Goal: Information Seeking & Learning: Learn about a topic

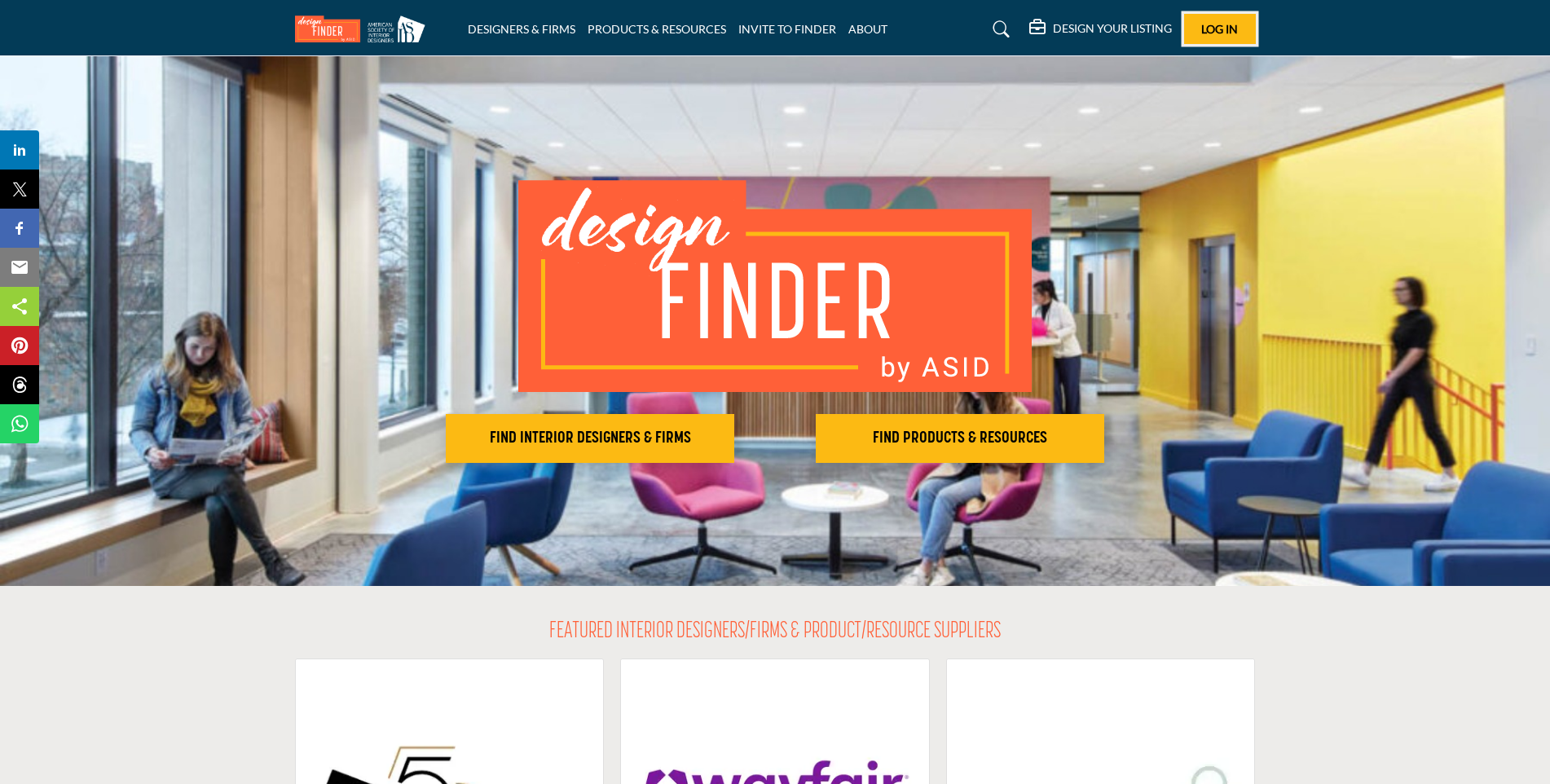
click at [1210, 22] on span "Log In" at bounding box center [1220, 29] width 37 height 14
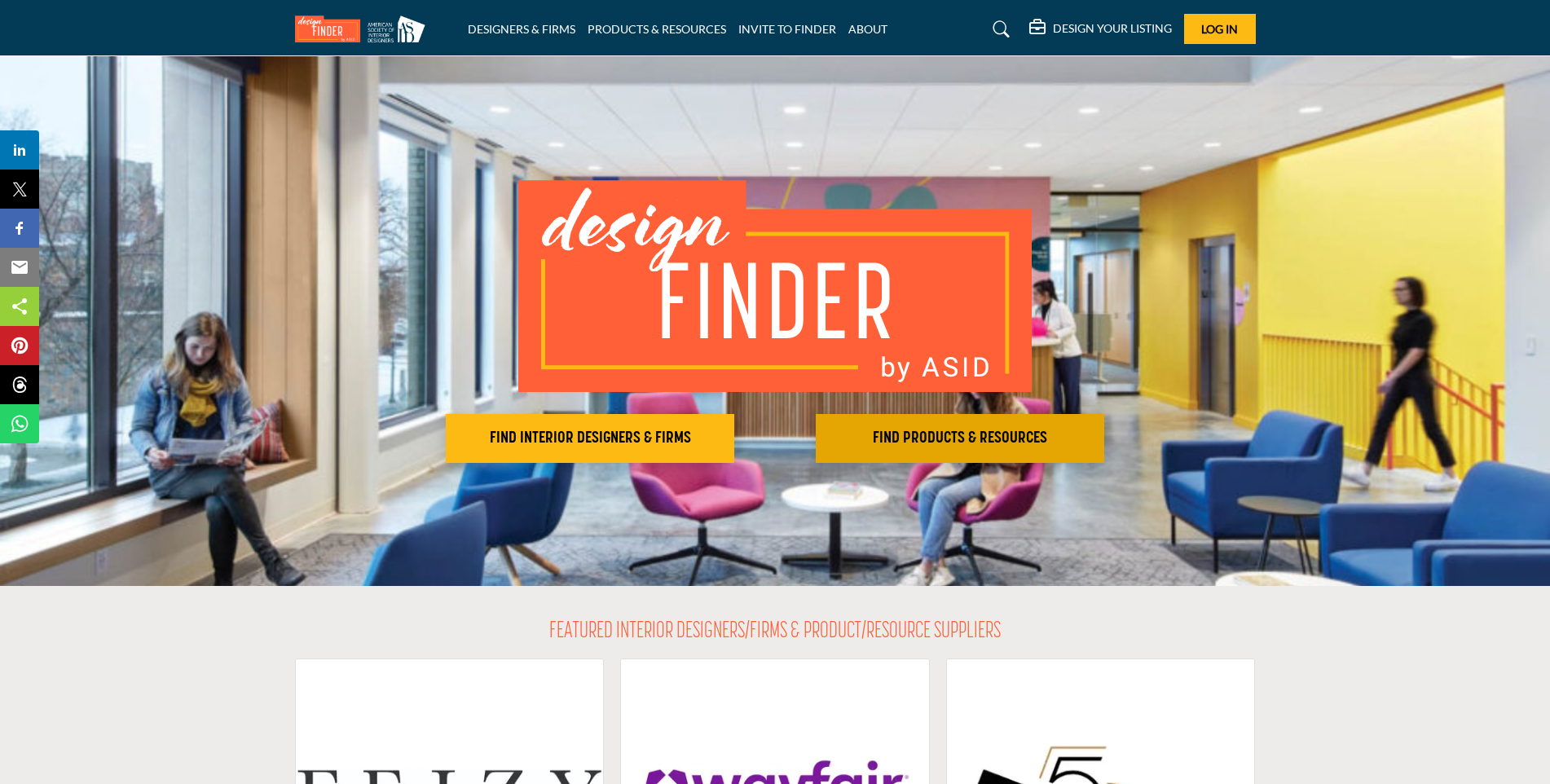
click at [730, 433] on h2 "FIND PRODUCTS & RESOURCES" at bounding box center [590, 438] width 279 height 19
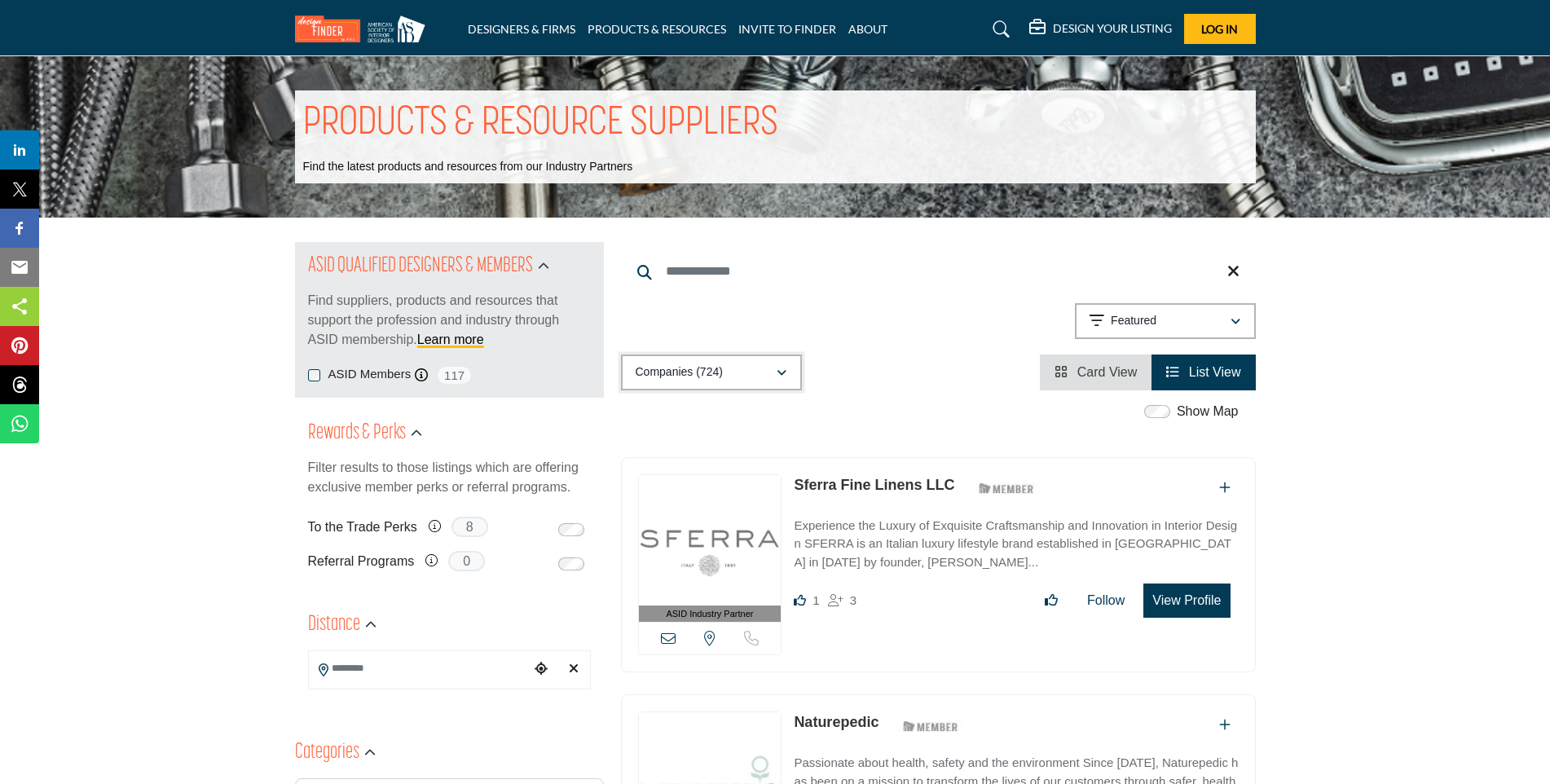
click at [641, 376] on p "Companies (724)" at bounding box center [680, 372] width 88 height 17
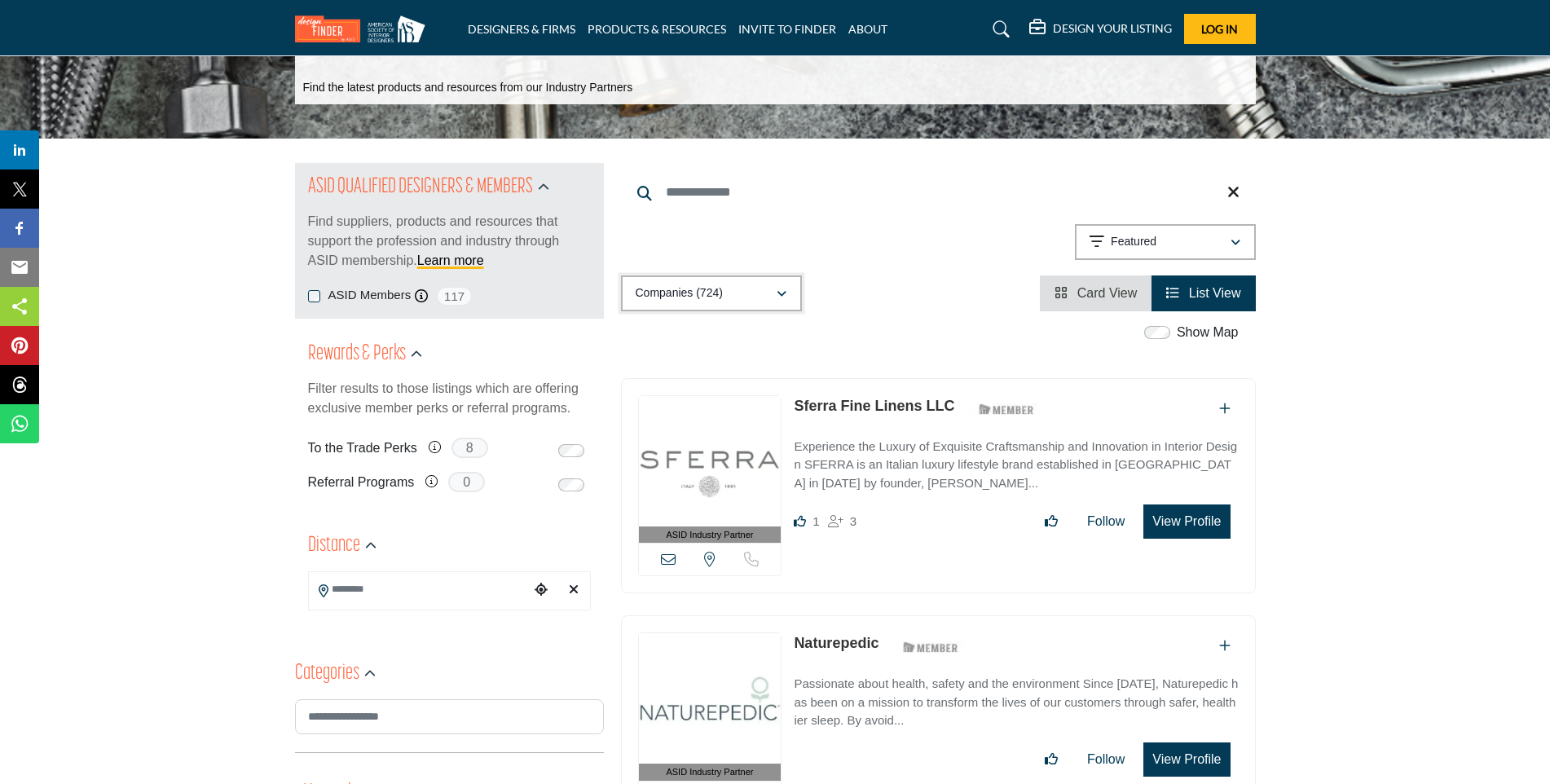
scroll to position [163, 0]
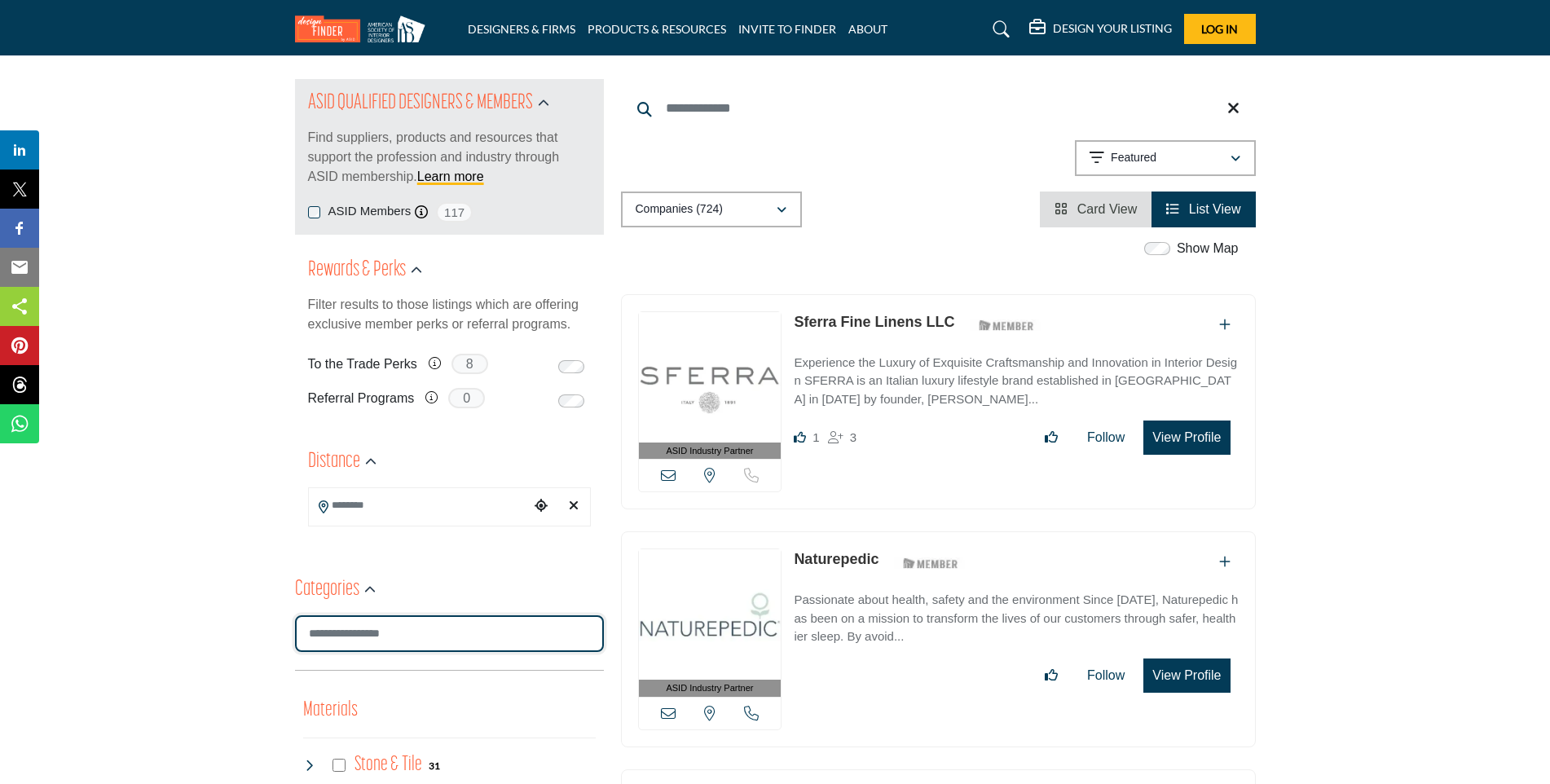
click at [377, 624] on input "Search Category" at bounding box center [449, 634] width 309 height 37
type input "*"
type input "*******"
type input "**"
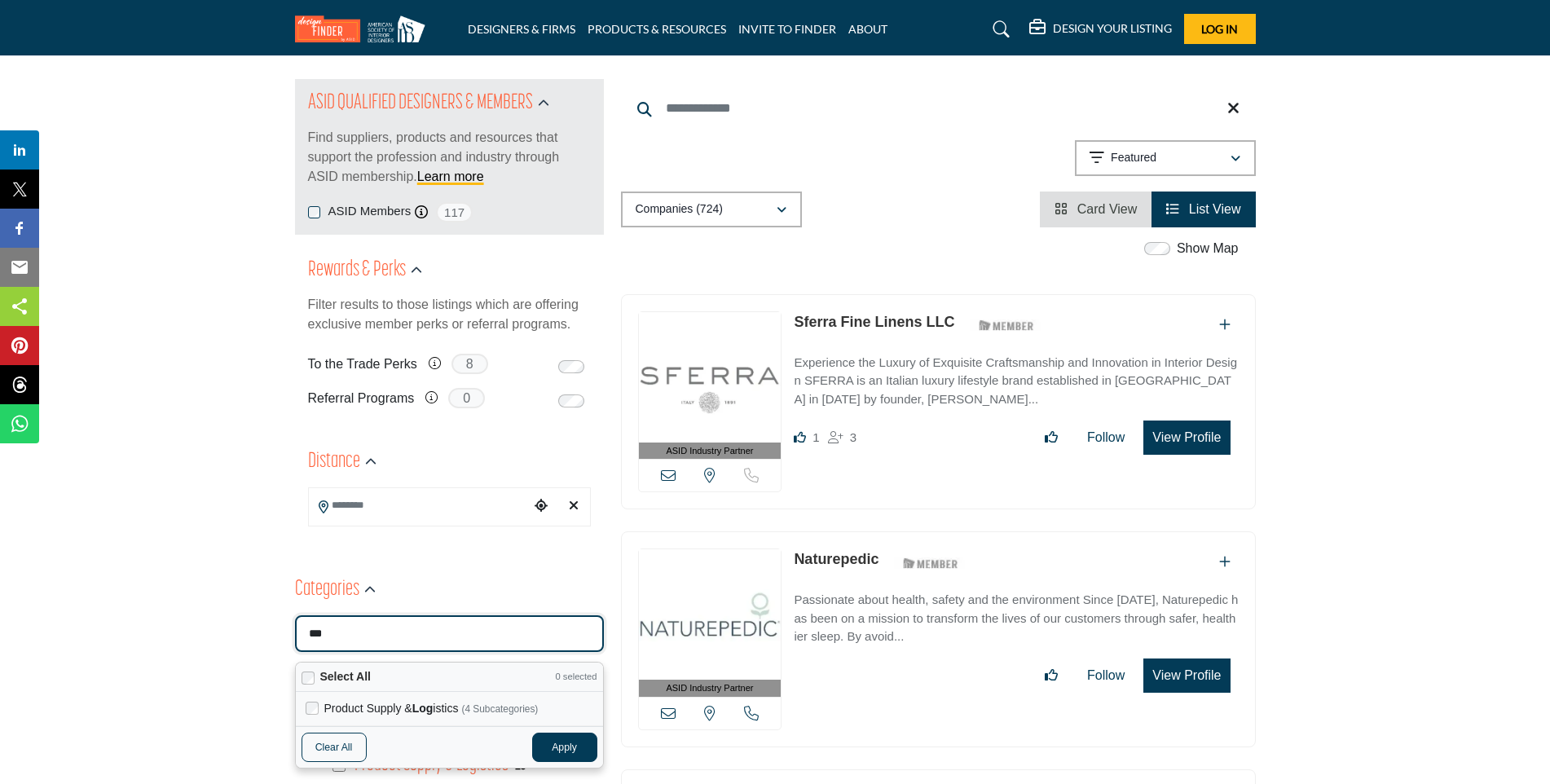
click at [418, 704] on strong "Log" at bounding box center [423, 707] width 21 height 13
click at [549, 745] on button "Apply" at bounding box center [564, 747] width 65 height 29
type input "***"
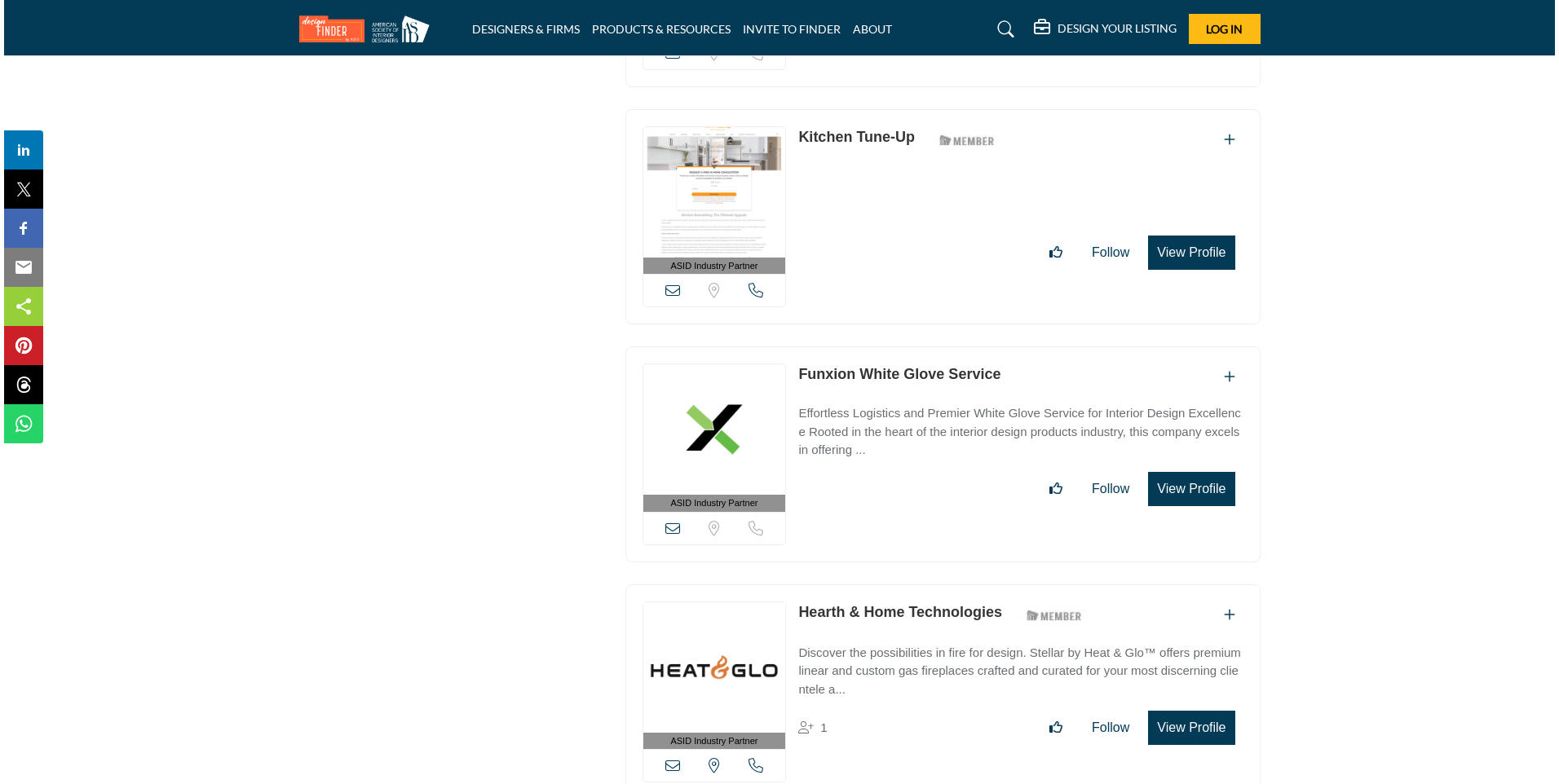
scroll to position [1874, 0]
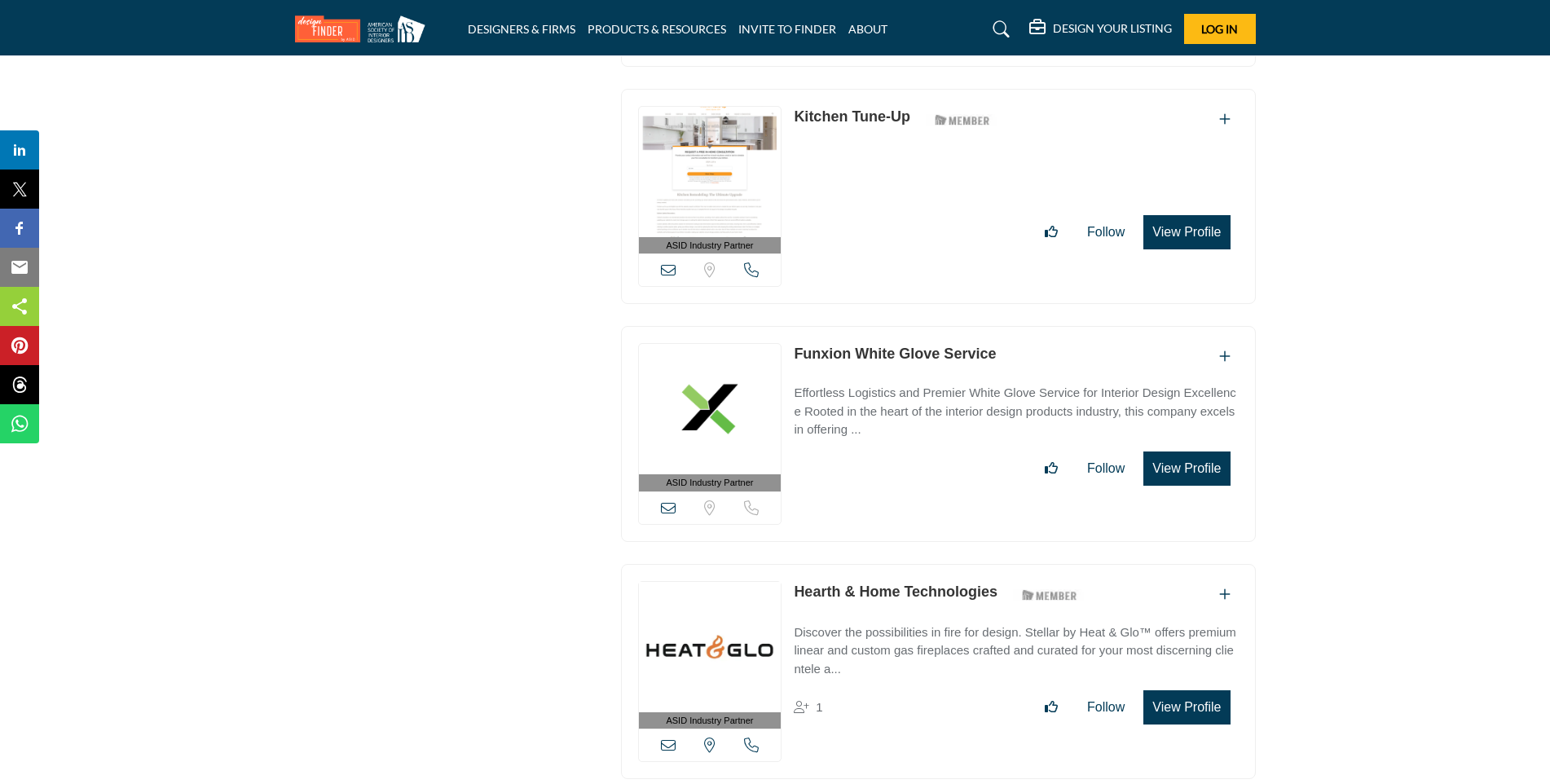
click at [1074, 384] on p "Effortless Logistics and Premier White Glove Service for Interior Design Excell…" at bounding box center [1016, 411] width 444 height 56
click at [1167, 462] on button "View Profile" at bounding box center [1187, 467] width 87 height 34
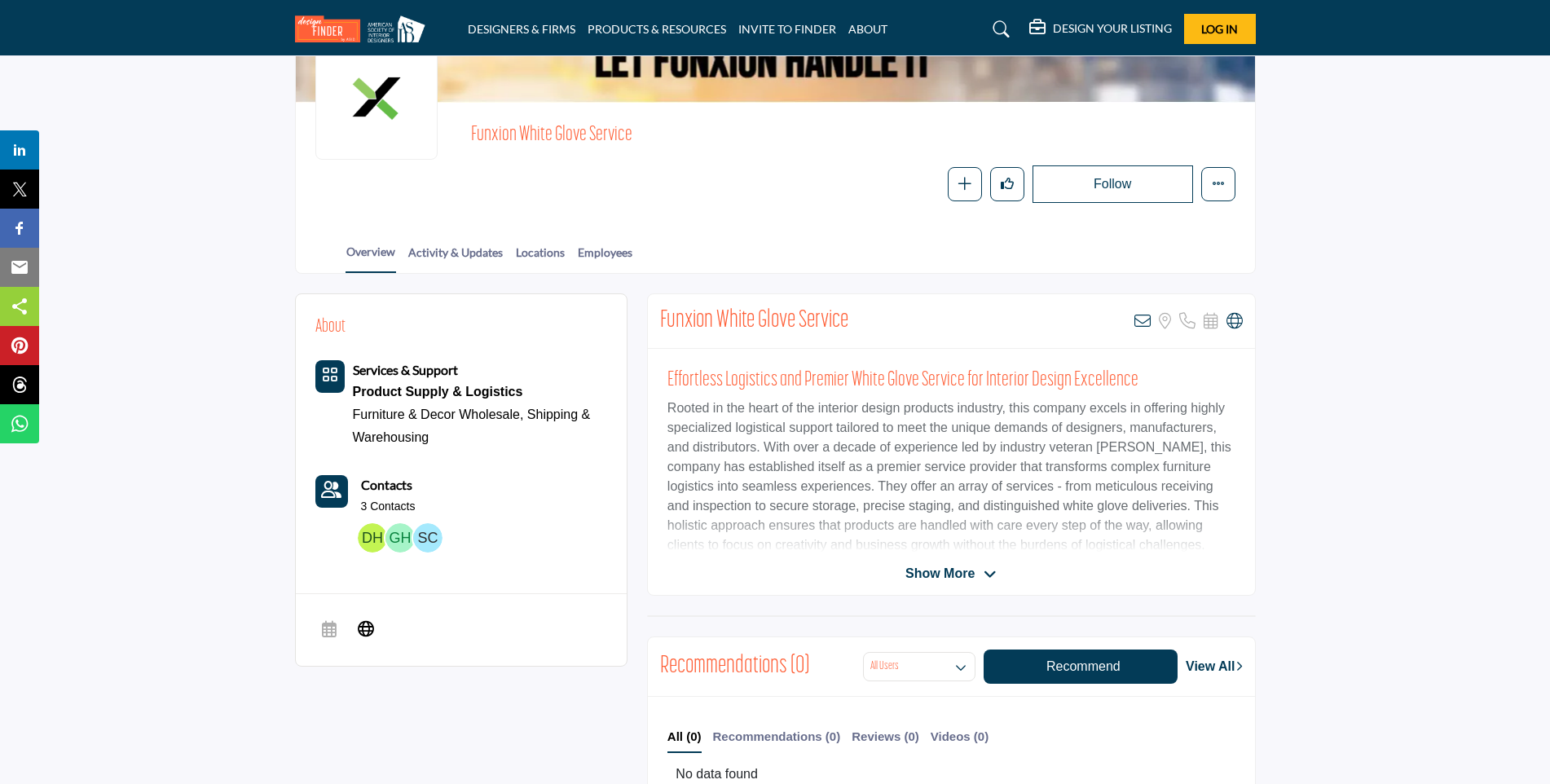
scroll to position [244, 0]
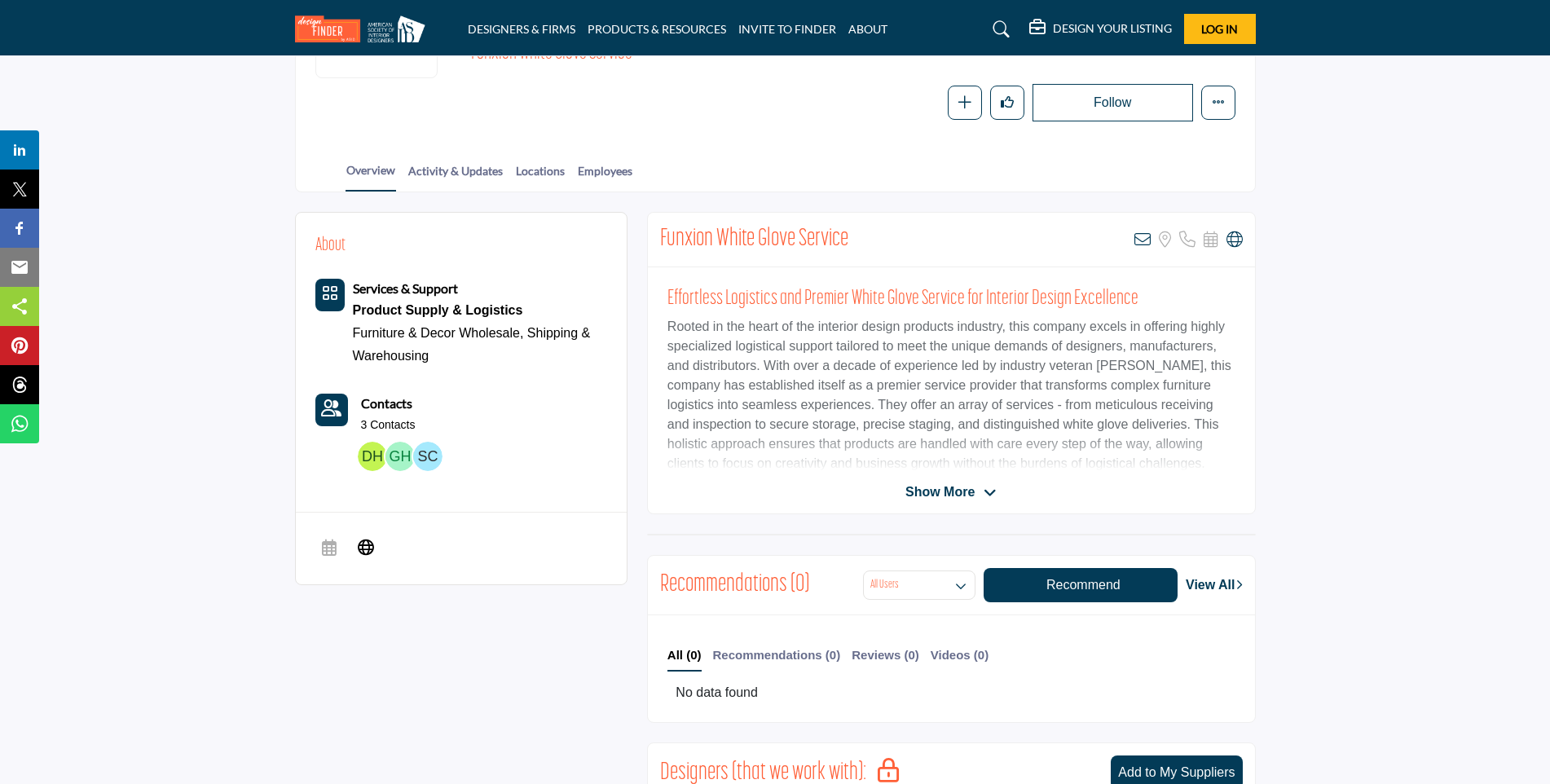
click at [942, 486] on span "Show More" at bounding box center [939, 492] width 69 height 19
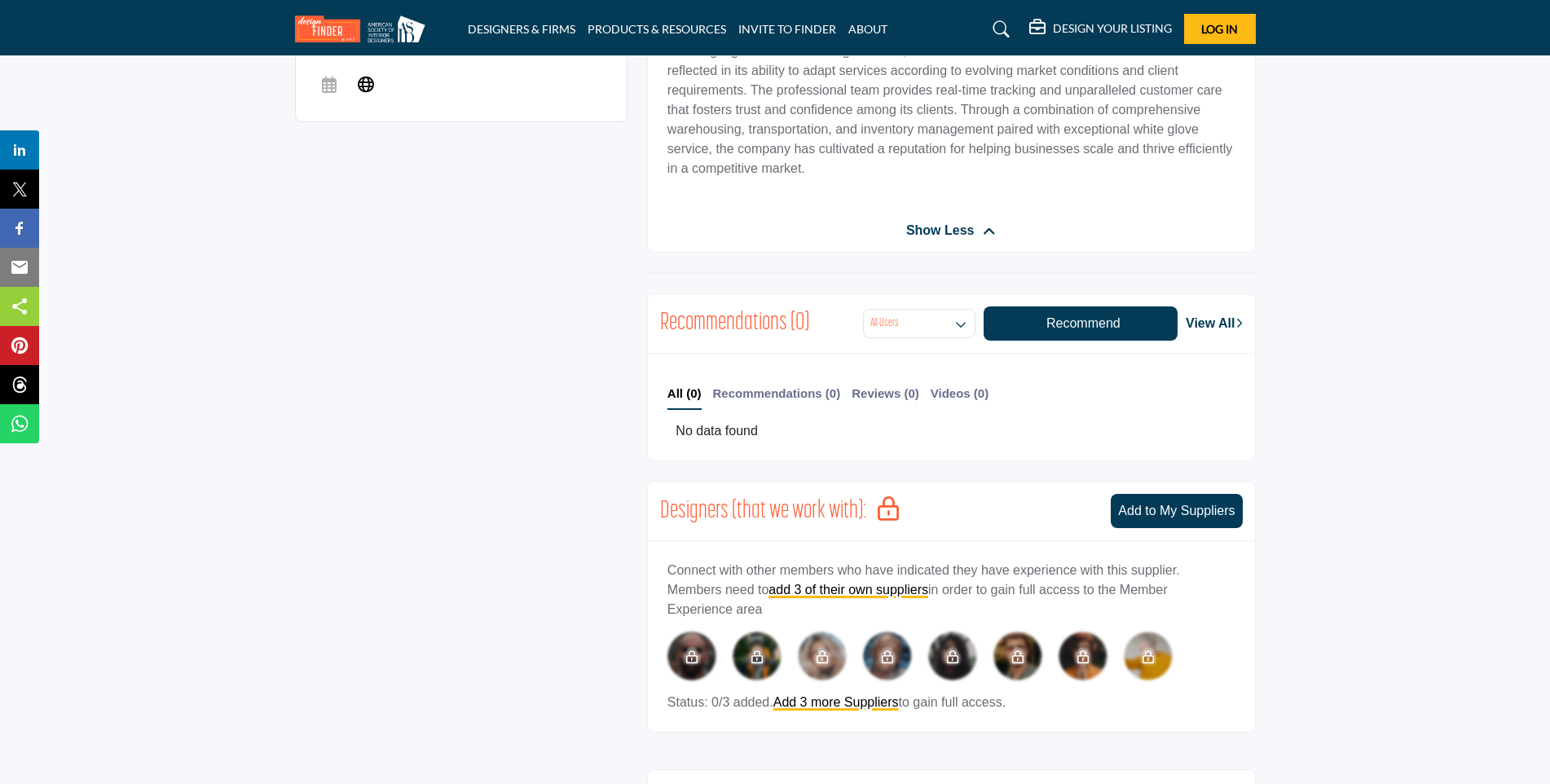
scroll to position [733, 0]
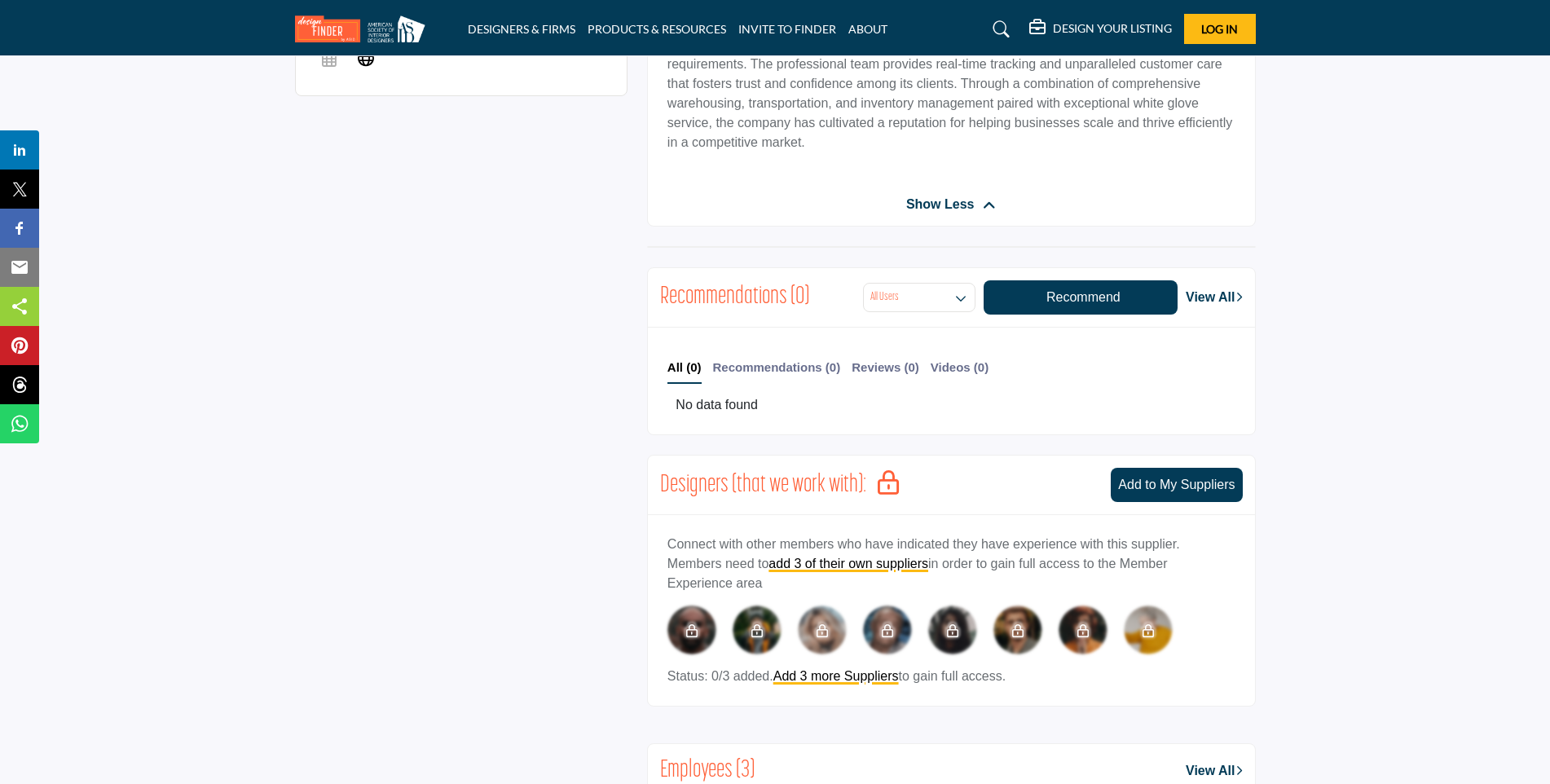
click at [1191, 477] on span "Add to My Suppliers" at bounding box center [1177, 484] width 117 height 14
click at [1157, 482] on span "Add to My Suppliers" at bounding box center [1177, 484] width 117 height 14
